Goal: Task Accomplishment & Management: Use online tool/utility

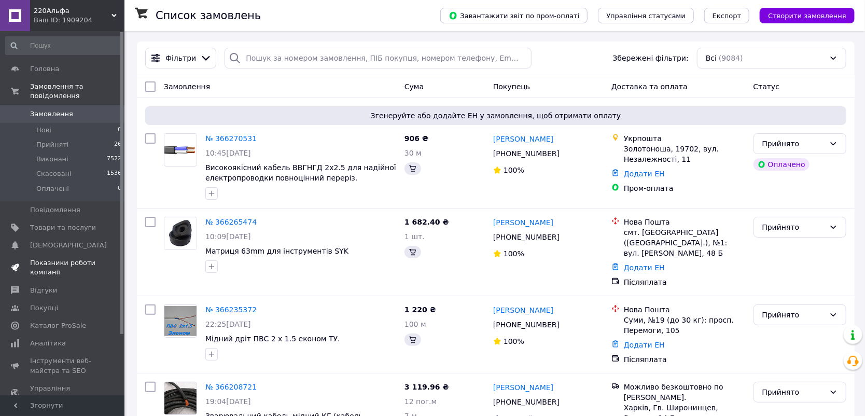
click at [64, 321] on span "Каталог ProSale" at bounding box center [58, 325] width 56 height 9
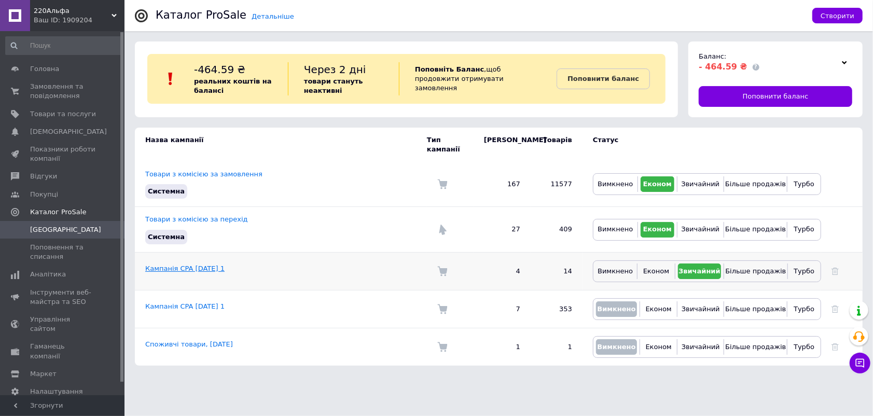
click at [172, 264] on link "Кампанія CPA [DATE] 1" at bounding box center [184, 268] width 79 height 8
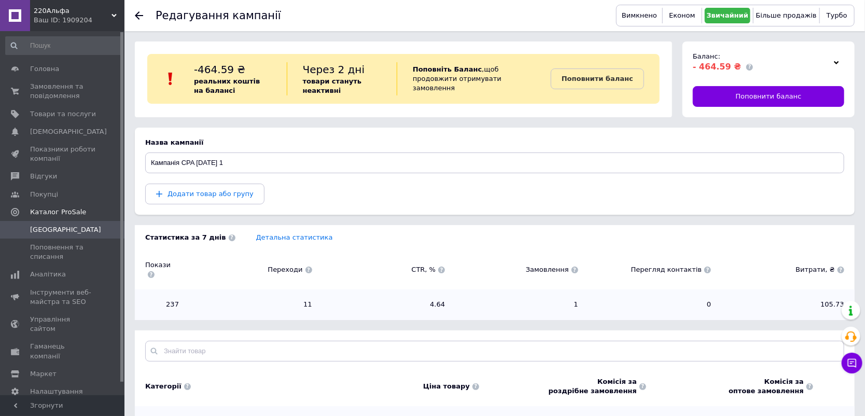
click at [139, 15] on icon at bounding box center [139, 15] width 8 height 8
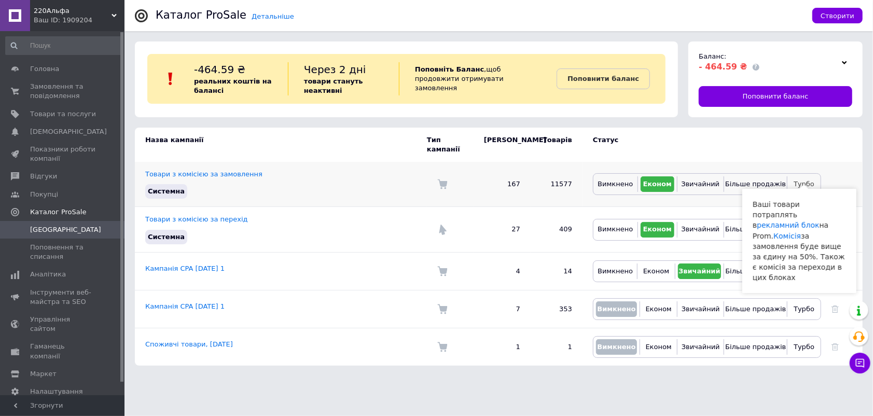
click at [808, 180] on span "Турбо" at bounding box center [803, 184] width 21 height 8
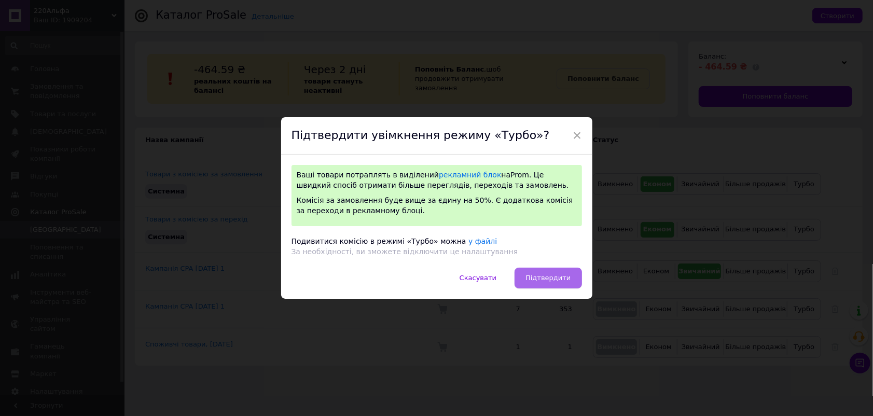
click at [561, 275] on span "Підтвердити" at bounding box center [547, 278] width 45 height 8
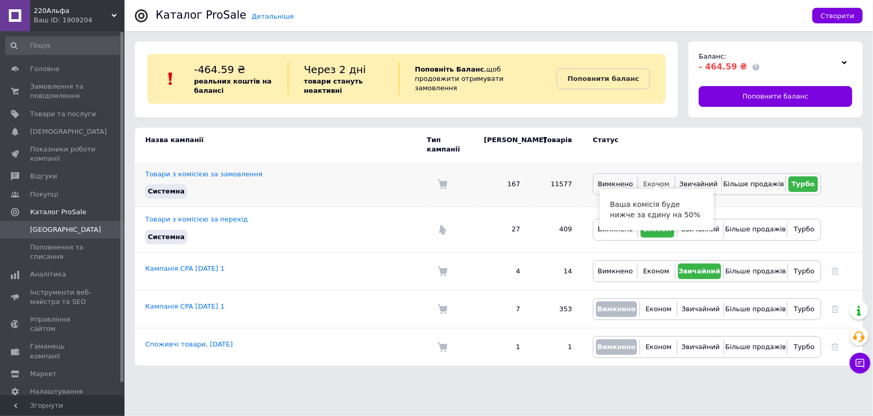
click at [657, 180] on span "Економ" at bounding box center [656, 184] width 26 height 8
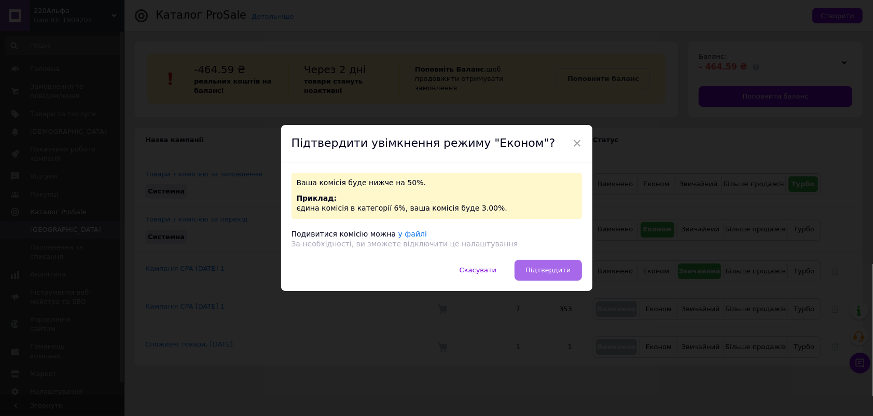
click at [551, 272] on span "Підтвердити" at bounding box center [547, 270] width 45 height 8
